Goal: Navigation & Orientation: Find specific page/section

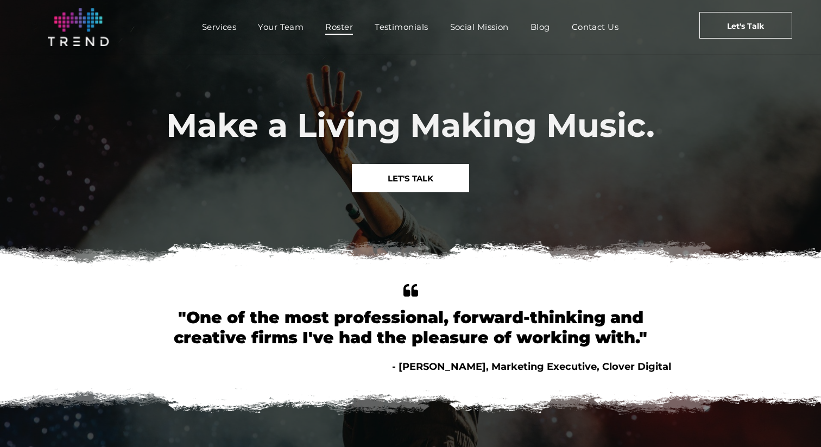
click at [337, 26] on span "Roster" at bounding box center [339, 27] width 28 height 16
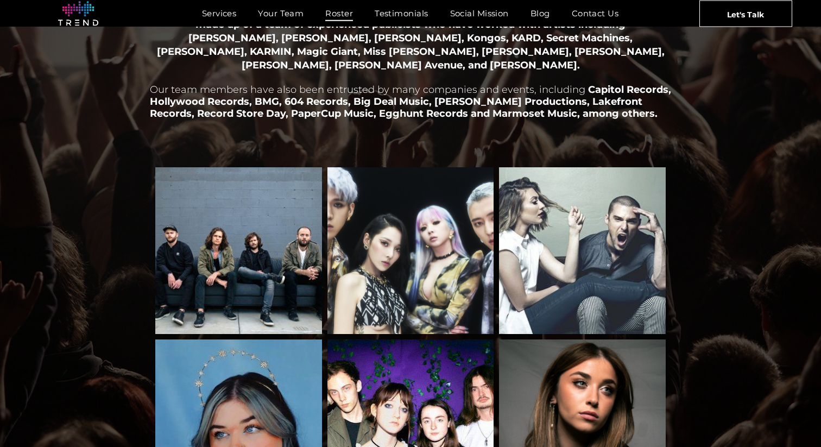
scroll to position [216, 0]
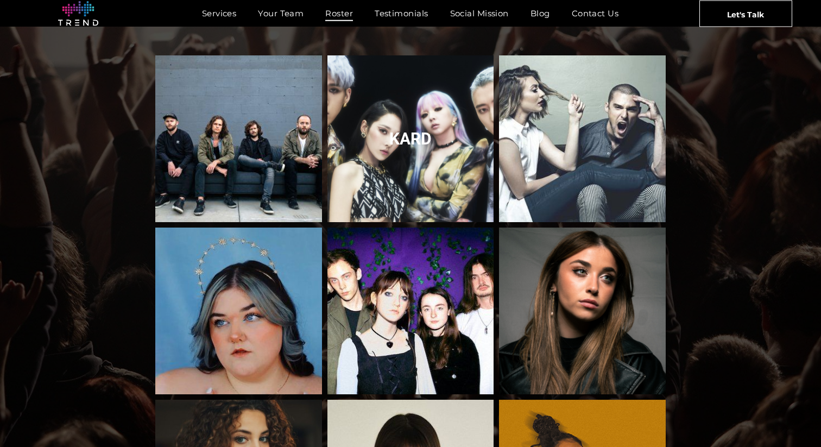
click at [422, 182] on link "KARD" at bounding box center [410, 138] width 176 height 176
click at [406, 129] on link "KARD" at bounding box center [410, 138] width 176 height 176
click at [436, 170] on link "KARD" at bounding box center [410, 138] width 176 height 176
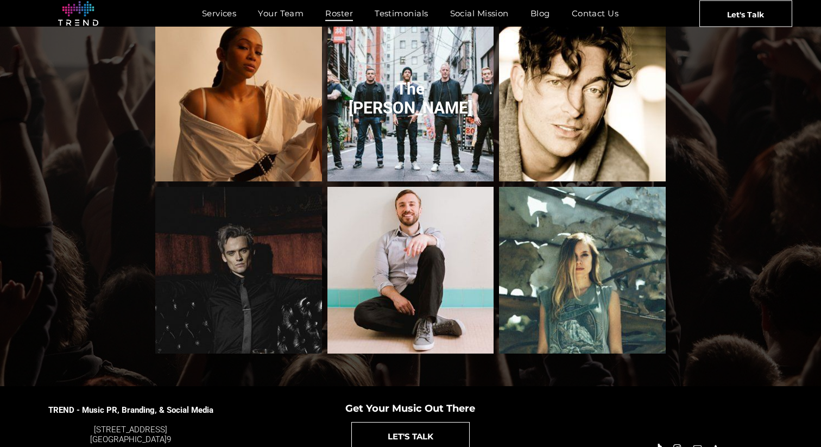
scroll to position [1146, 0]
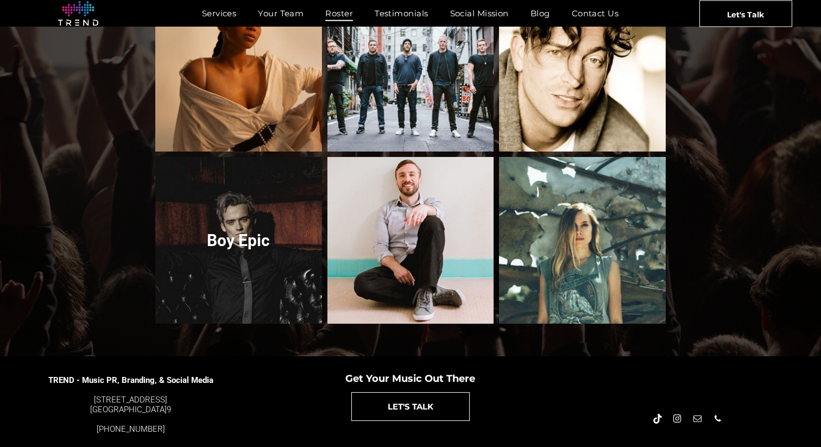
click at [222, 256] on link "Boy Epic" at bounding box center [238, 240] width 176 height 176
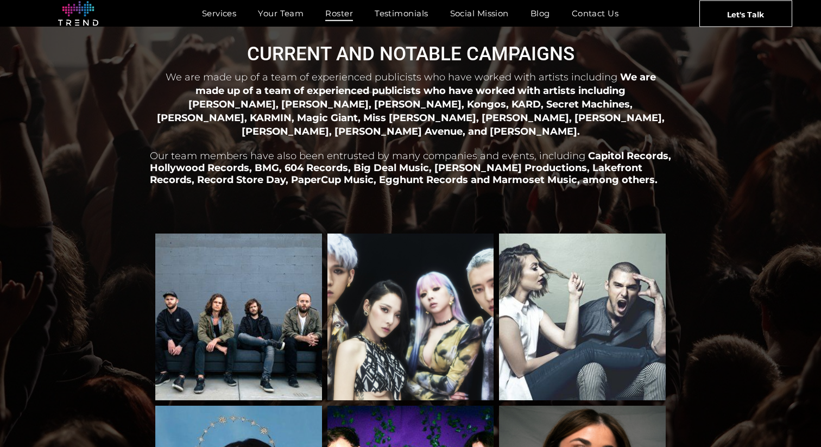
scroll to position [0, 0]
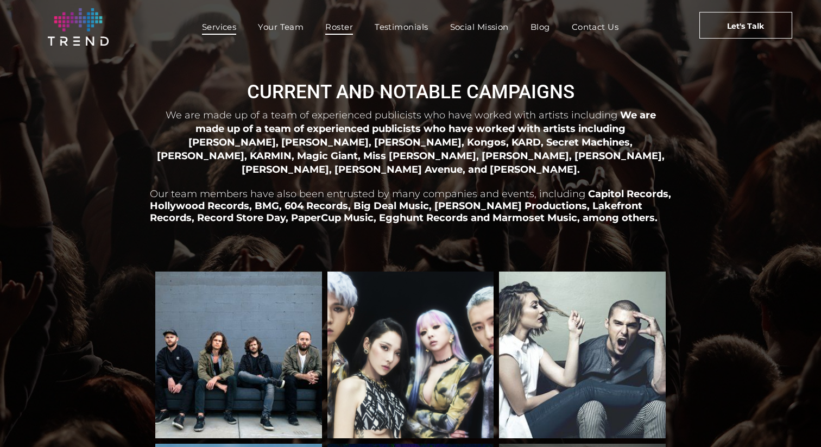
click at [220, 27] on span "Services" at bounding box center [219, 27] width 35 height 16
